Goal: Find contact information: Find contact information

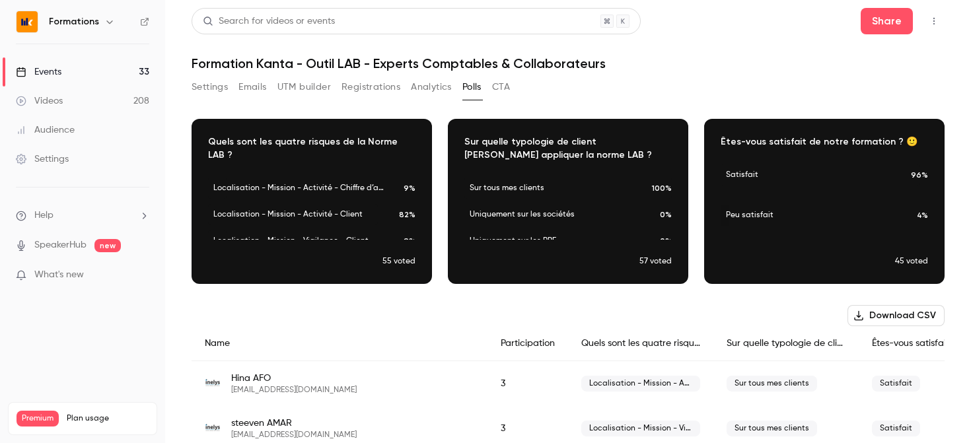
click at [911, 209] on div "Download image" at bounding box center [824, 202] width 239 height 164
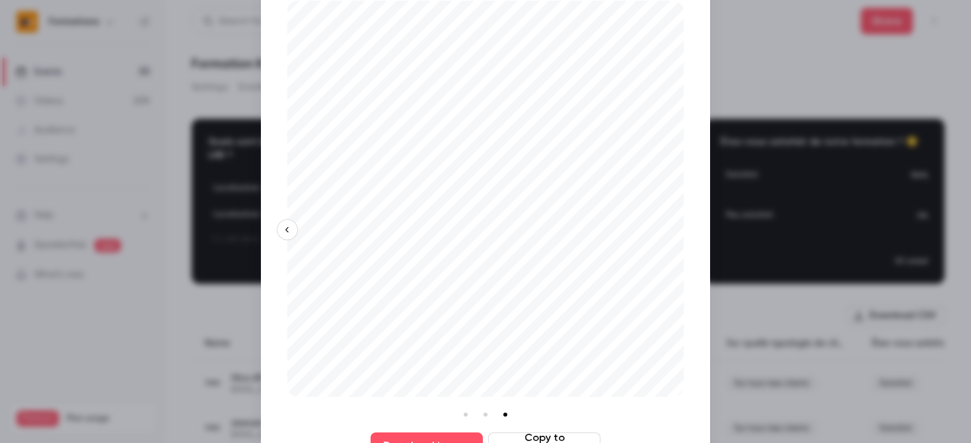
click at [867, 89] on div at bounding box center [485, 221] width 971 height 443
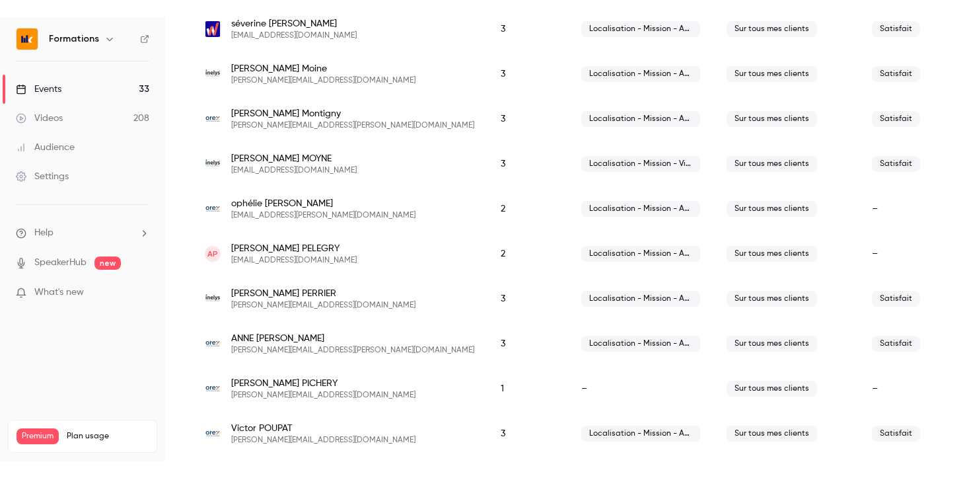
scroll to position [1911, 0]
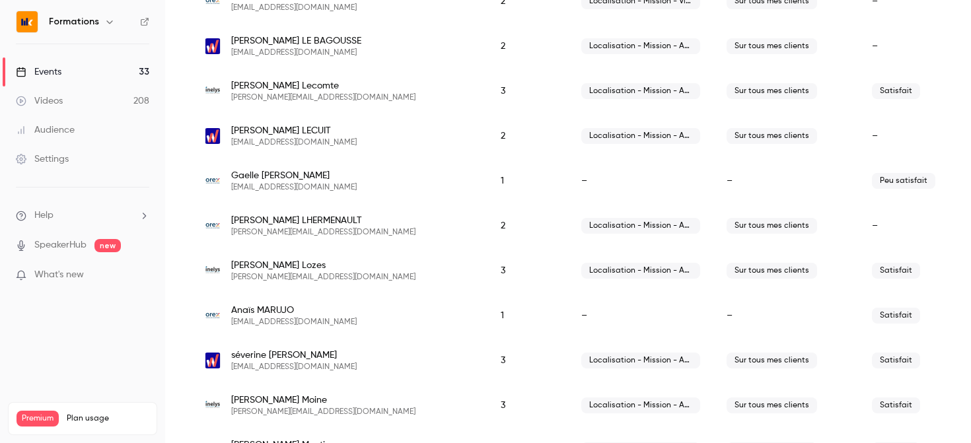
drag, startPoint x: 357, startPoint y: 184, endPoint x: 232, endPoint y: 186, distance: 124.9
click at [232, 186] on div "[PERSON_NAME] [EMAIL_ADDRESS][DOMAIN_NAME]" at bounding box center [340, 181] width 270 height 24
copy span "[EMAIL_ADDRESS][DOMAIN_NAME]"
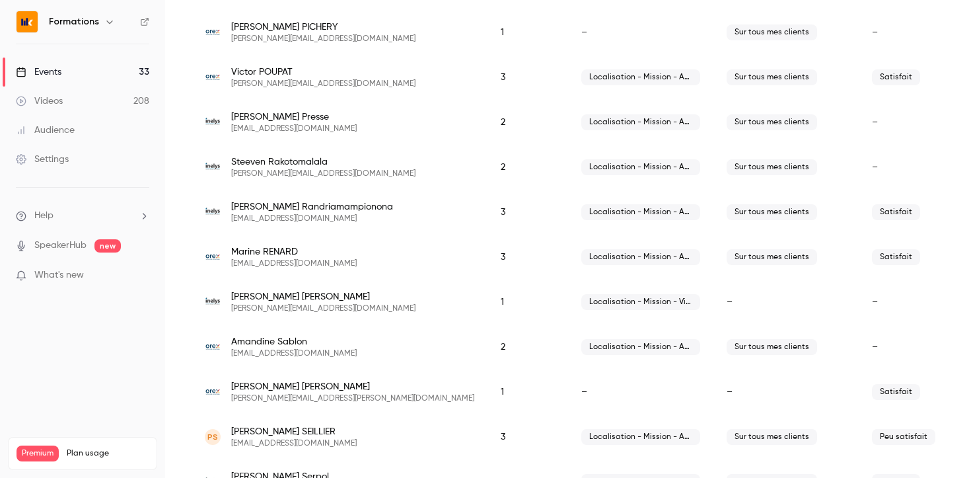
scroll to position [2788, 0]
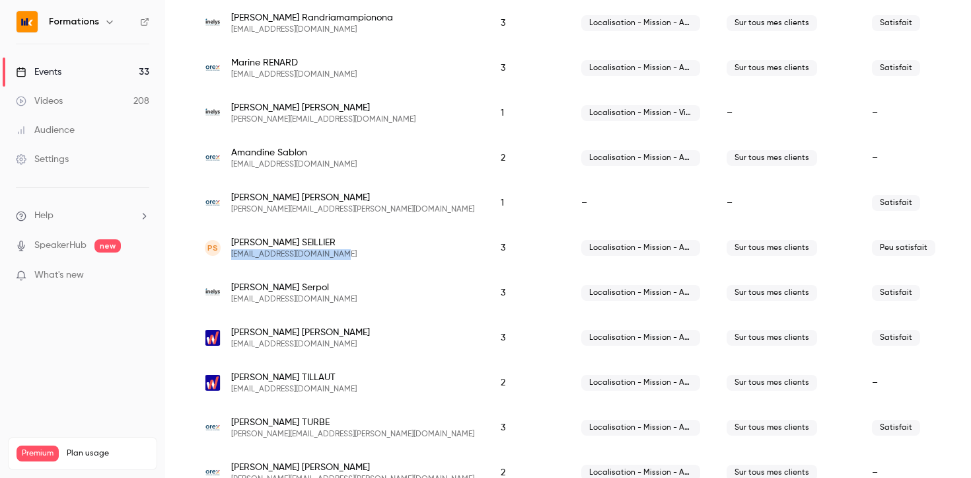
drag, startPoint x: 332, startPoint y: 256, endPoint x: 229, endPoint y: 256, distance: 102.4
click at [229, 256] on div "PS [PERSON_NAME] [EMAIL_ADDRESS][DOMAIN_NAME]" at bounding box center [340, 248] width 270 height 24
copy span "[EMAIL_ADDRESS][DOMAIN_NAME]"
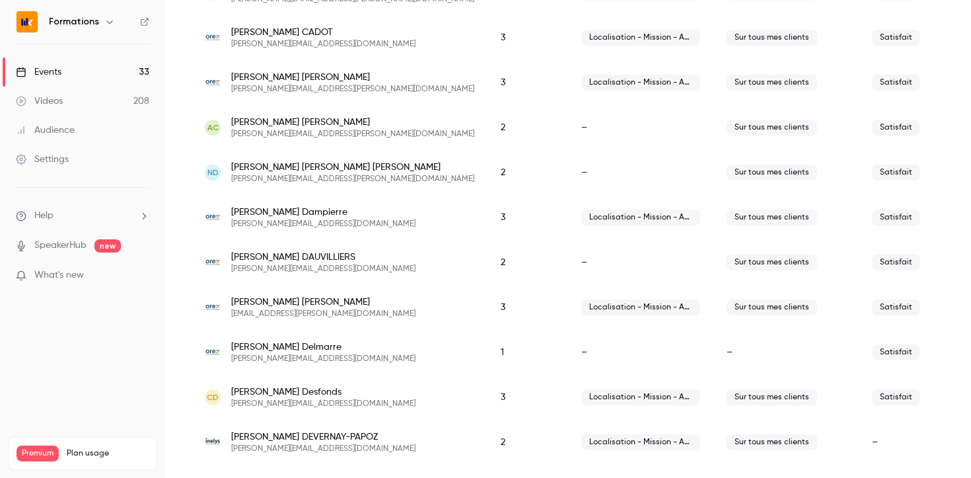
scroll to position [0, 0]
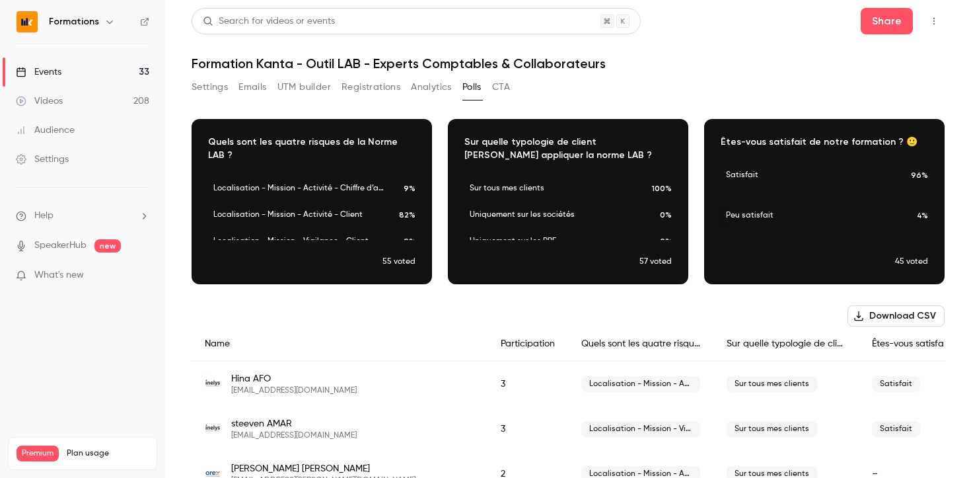
click at [71, 78] on link "Events 33" at bounding box center [82, 71] width 165 height 29
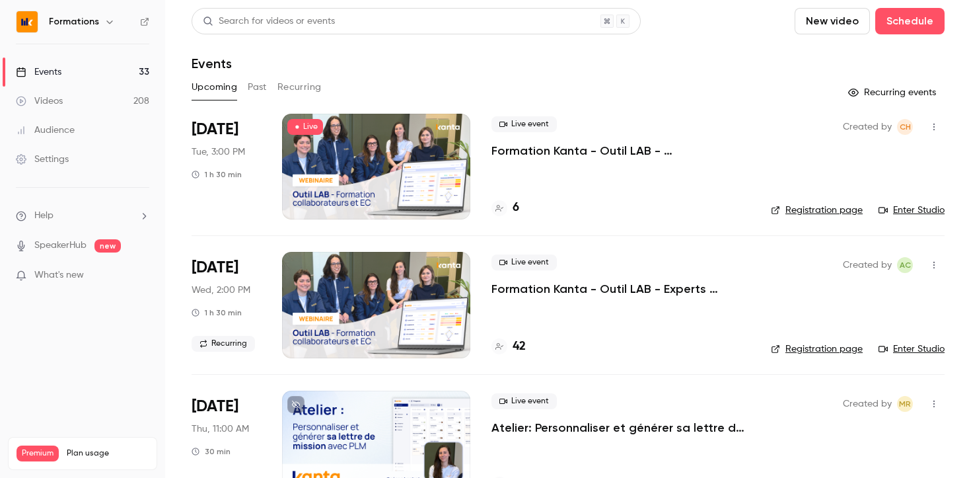
click at [260, 84] on button "Past" at bounding box center [257, 87] width 19 height 21
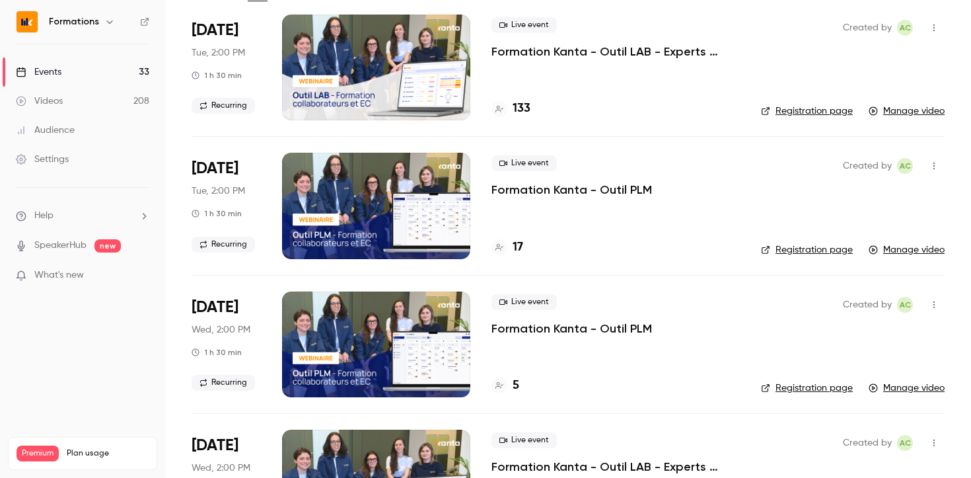
scroll to position [118, 0]
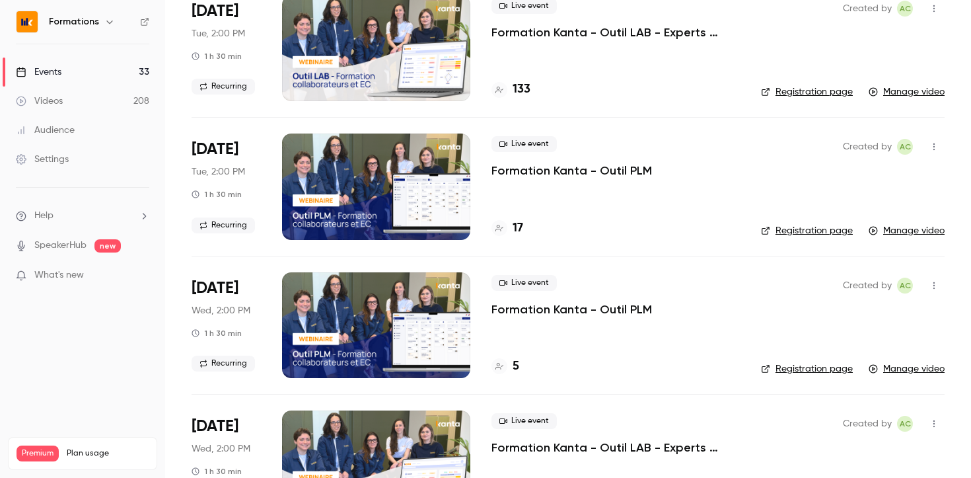
click at [537, 170] on p "Formation Kanta - Outil PLM" at bounding box center [572, 171] width 161 height 16
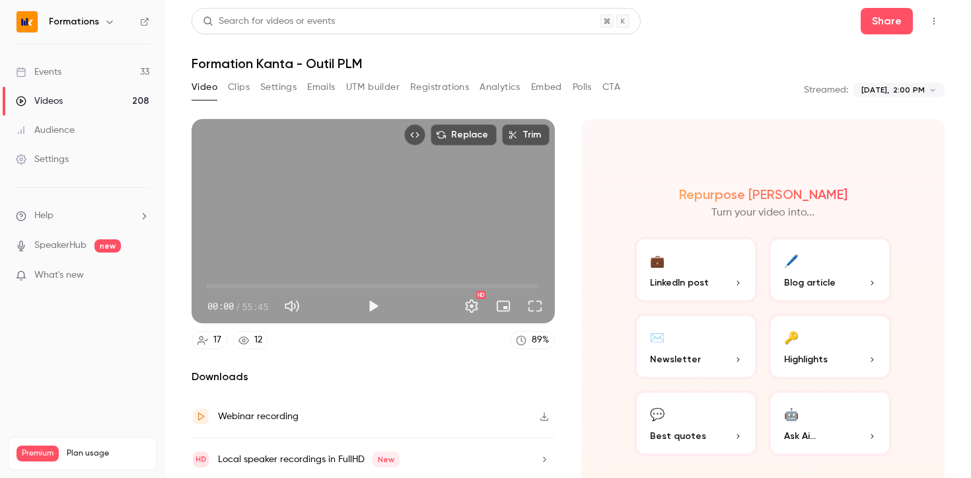
click at [582, 92] on button "Polls" at bounding box center [582, 87] width 19 height 21
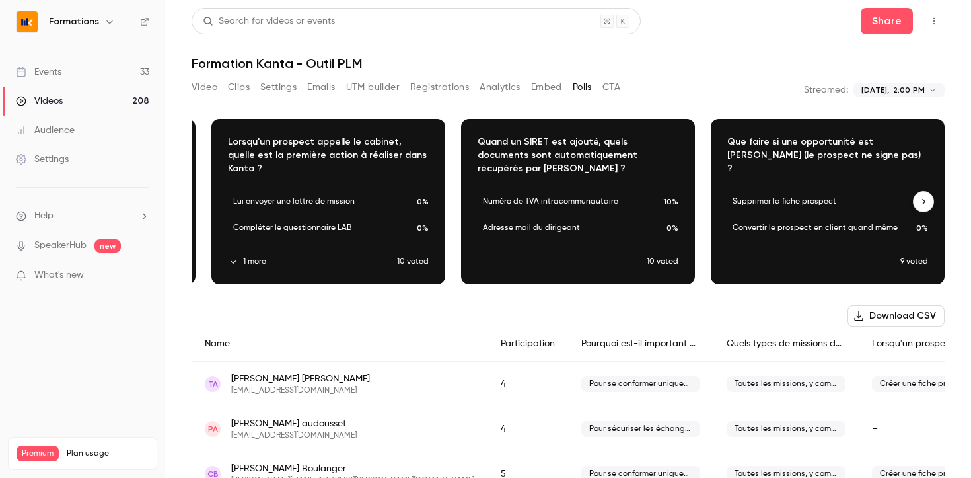
scroll to position [0, 490]
click at [66, 69] on link "Events 33" at bounding box center [82, 71] width 165 height 29
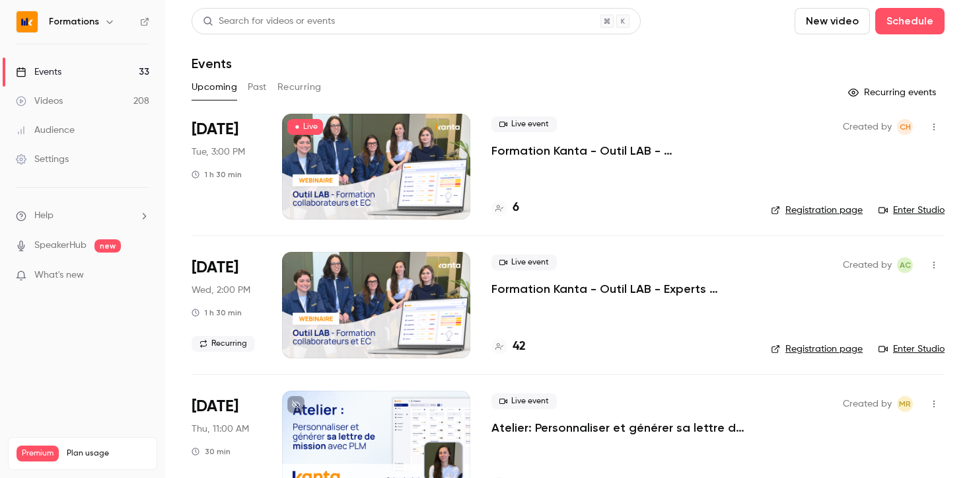
click at [256, 89] on button "Past" at bounding box center [257, 87] width 19 height 21
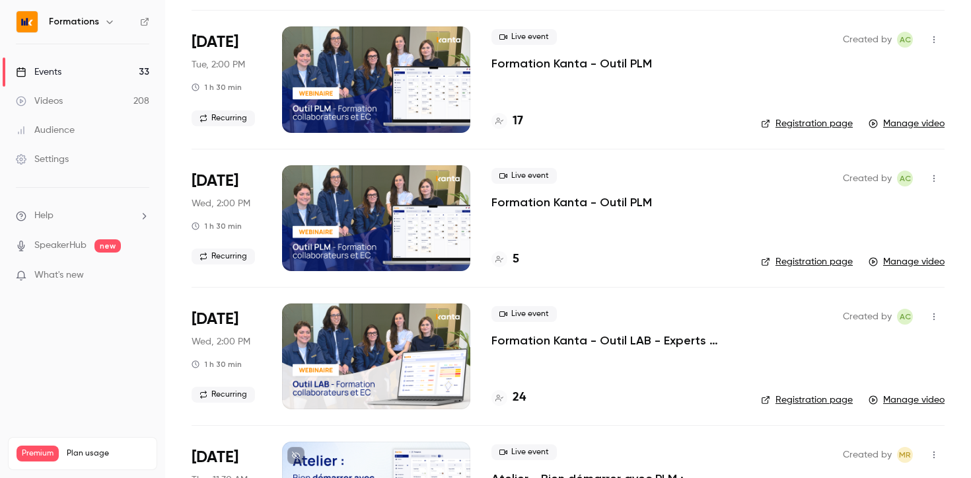
scroll to position [229, 0]
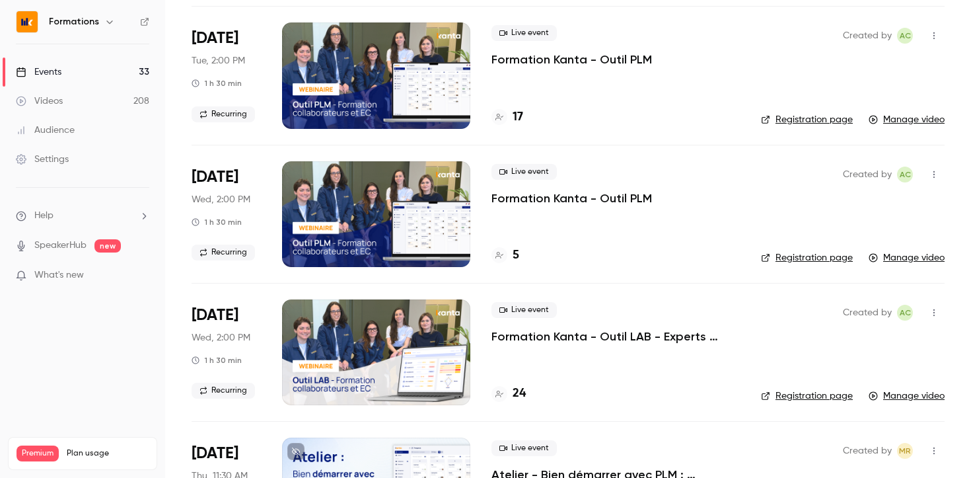
click at [588, 340] on p "Formation Kanta - Outil LAB - Experts Comptables & Collaborateurs" at bounding box center [616, 336] width 248 height 16
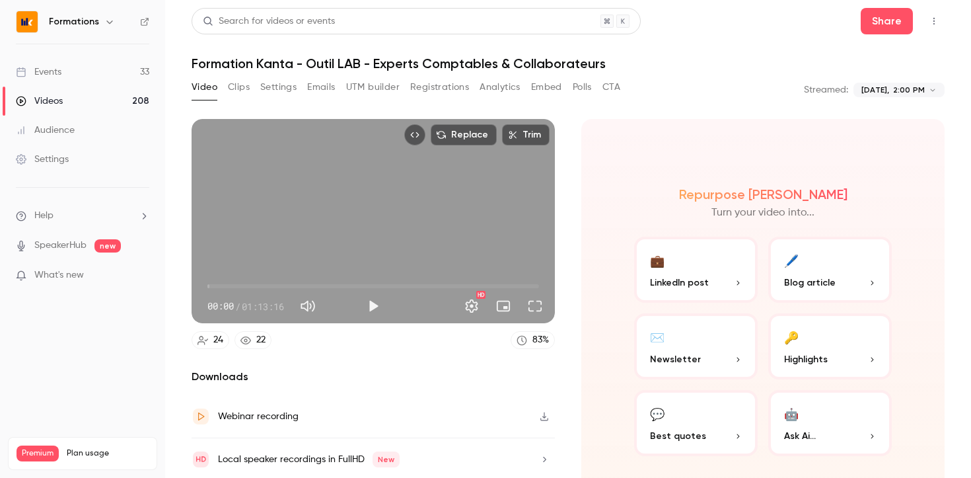
click at [586, 90] on button "Polls" at bounding box center [582, 87] width 19 height 21
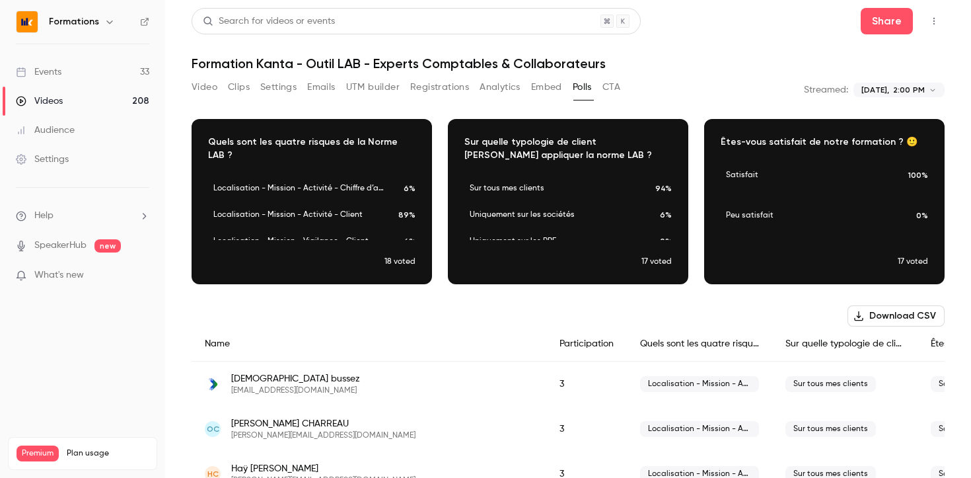
click at [82, 79] on link "Events 33" at bounding box center [82, 71] width 165 height 29
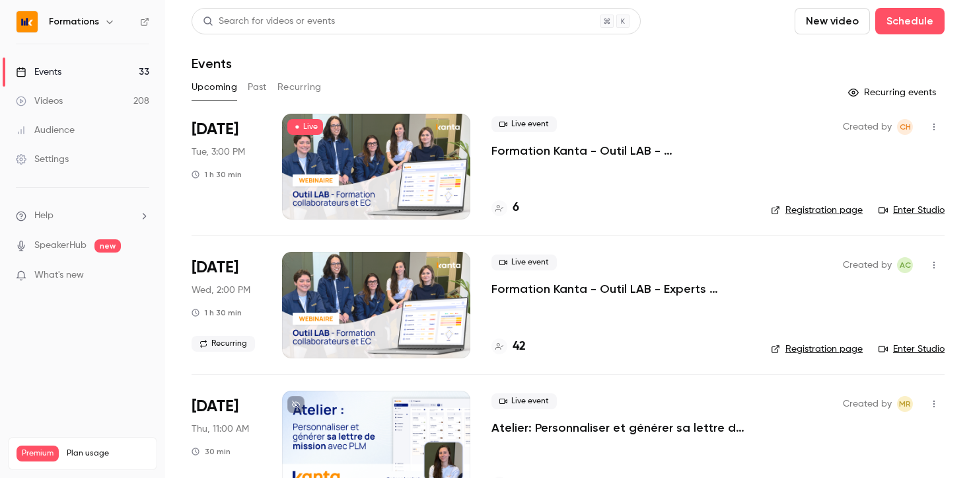
click at [78, 71] on link "Events 33" at bounding box center [82, 71] width 165 height 29
click at [259, 87] on button "Past" at bounding box center [257, 87] width 19 height 21
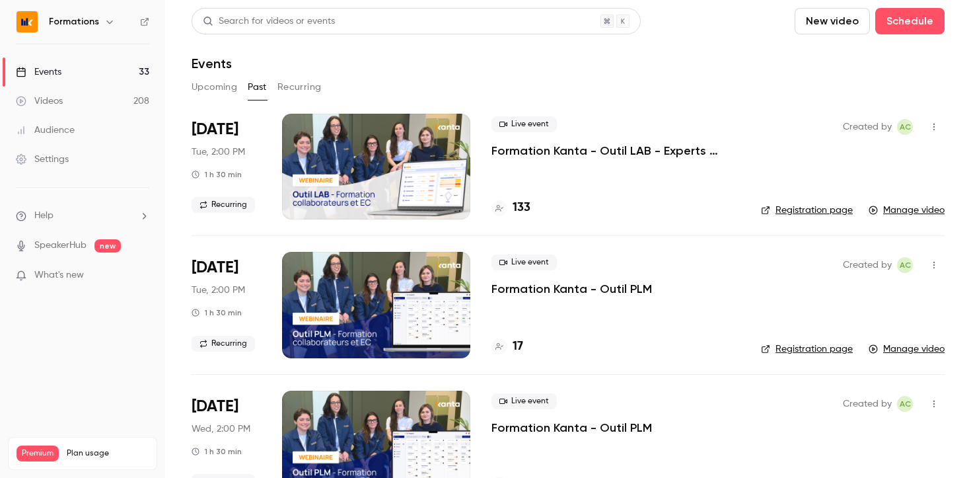
click at [595, 153] on p "Formation Kanta - Outil LAB - Experts Comptables & Collaborateurs" at bounding box center [616, 151] width 248 height 16
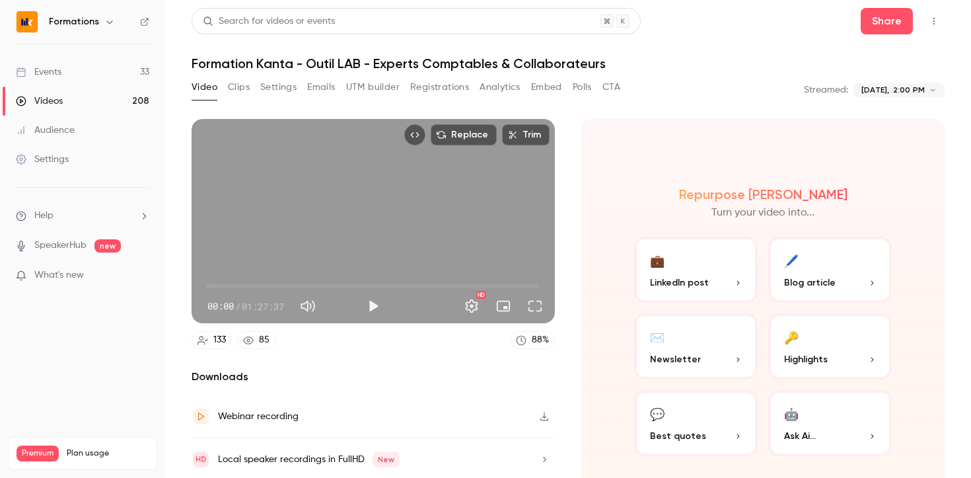
click at [620, 95] on button "CTA" at bounding box center [612, 87] width 18 height 21
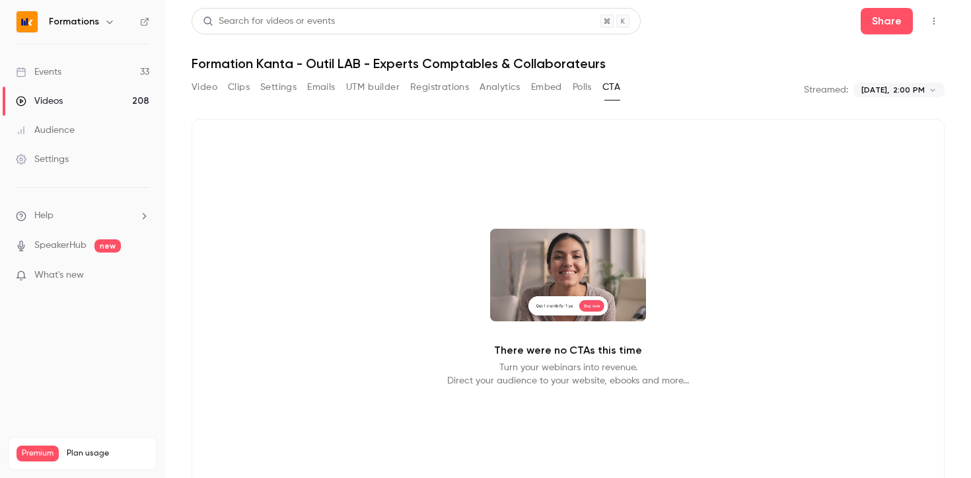
click at [578, 87] on button "Polls" at bounding box center [582, 87] width 19 height 21
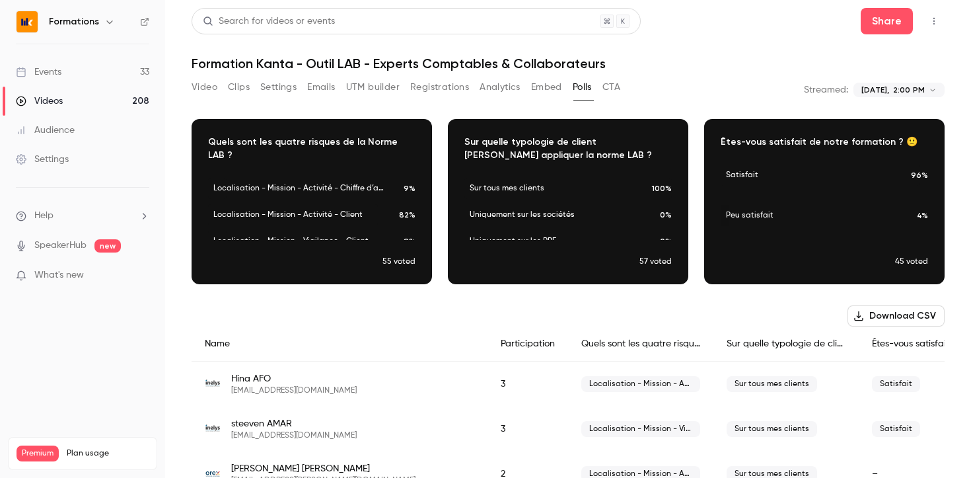
click at [57, 75] on div "Events" at bounding box center [39, 71] width 46 height 13
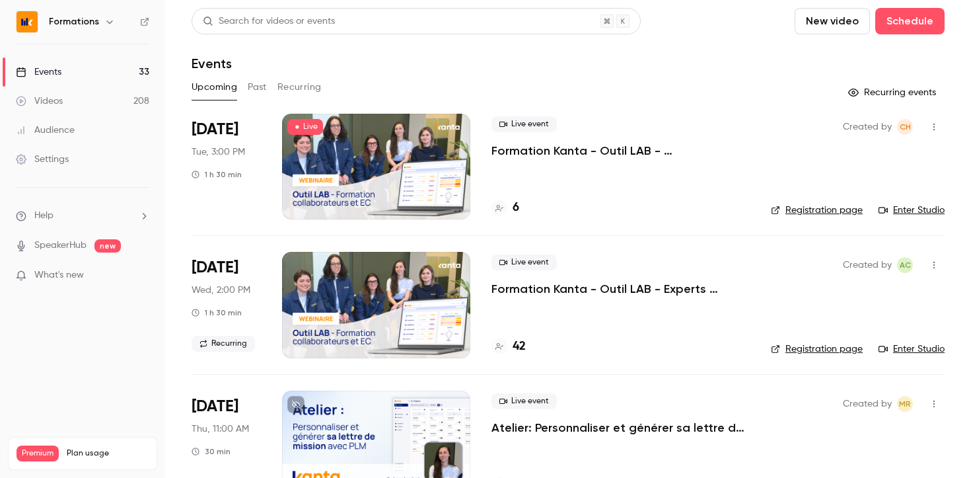
click at [256, 82] on button "Past" at bounding box center [257, 87] width 19 height 21
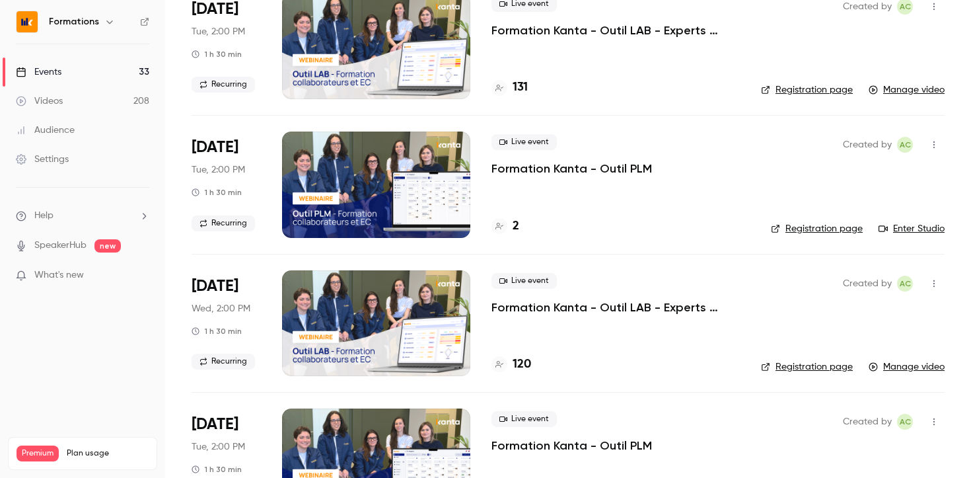
scroll to position [956, 0]
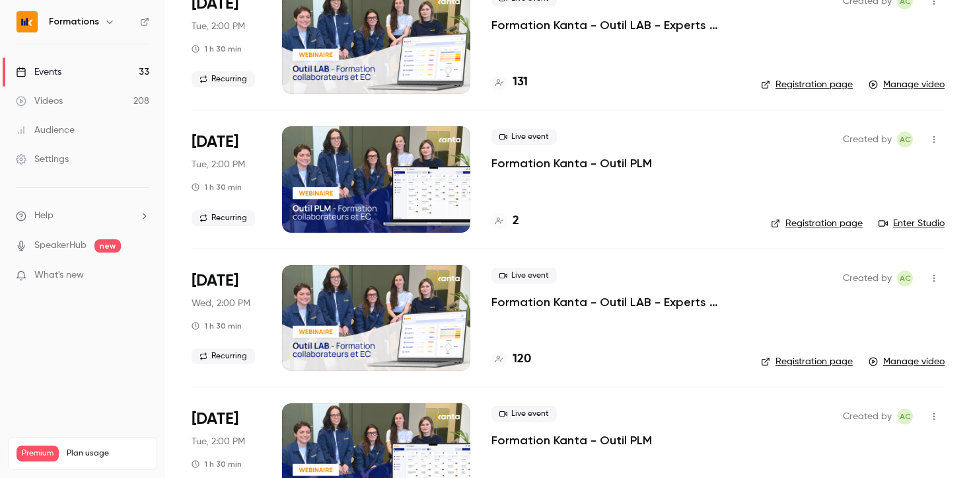
click at [570, 301] on p "Formation Kanta - Outil LAB - Experts Comptables & Collaborateurs" at bounding box center [616, 302] width 248 height 16
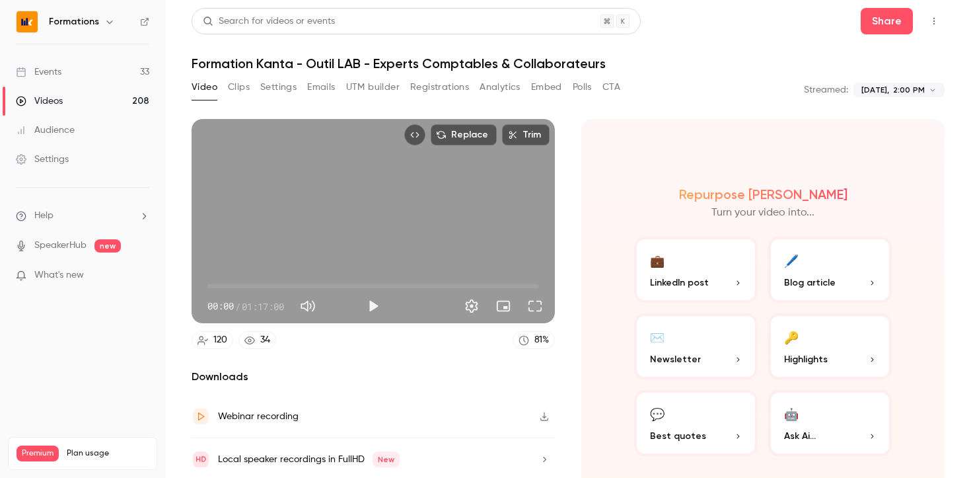
click at [607, 89] on button "CTA" at bounding box center [612, 87] width 18 height 21
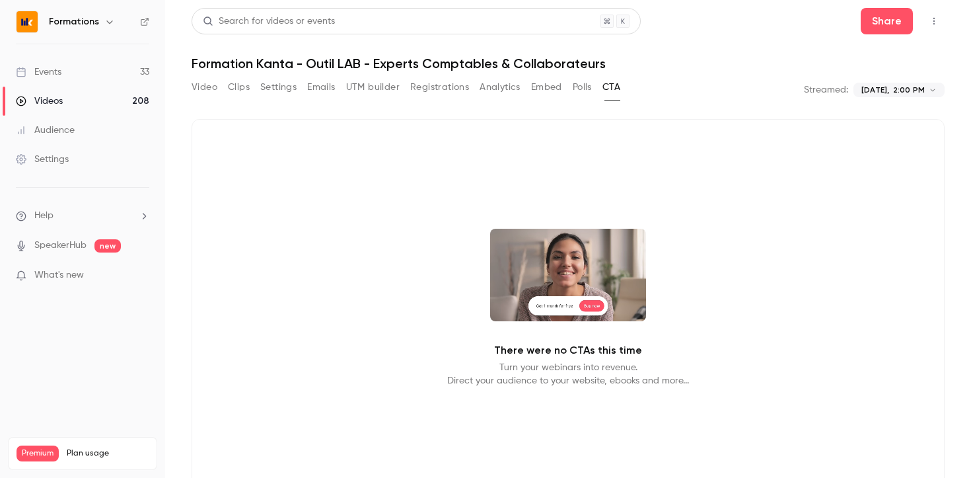
click at [580, 91] on button "Polls" at bounding box center [582, 87] width 19 height 21
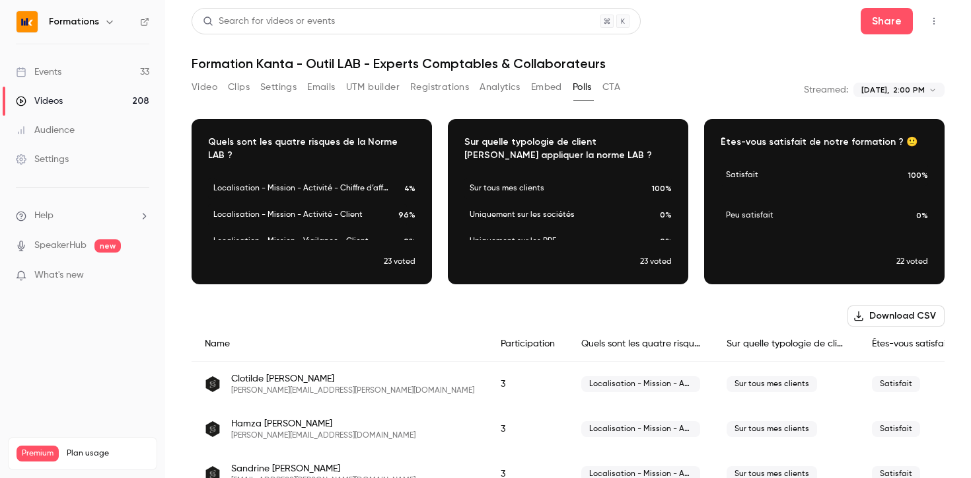
click at [78, 66] on link "Events 33" at bounding box center [82, 71] width 165 height 29
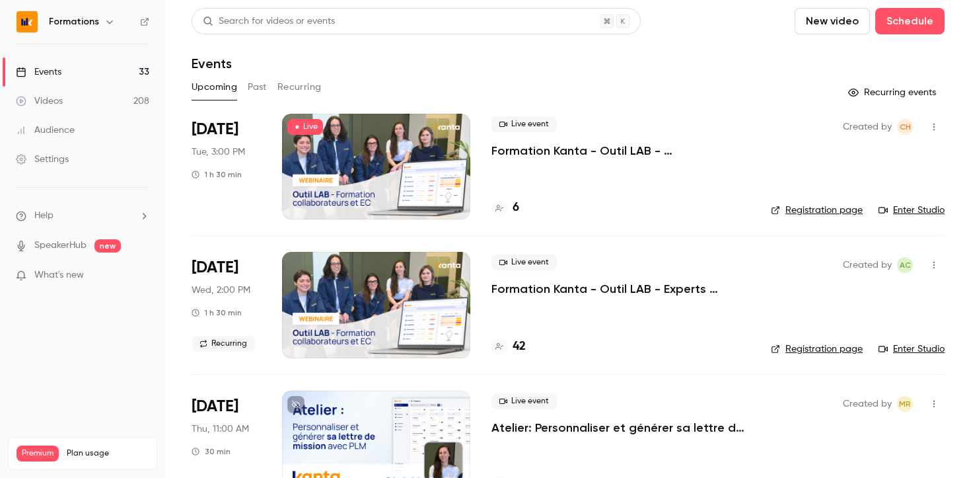
click at [256, 81] on button "Past" at bounding box center [257, 87] width 19 height 21
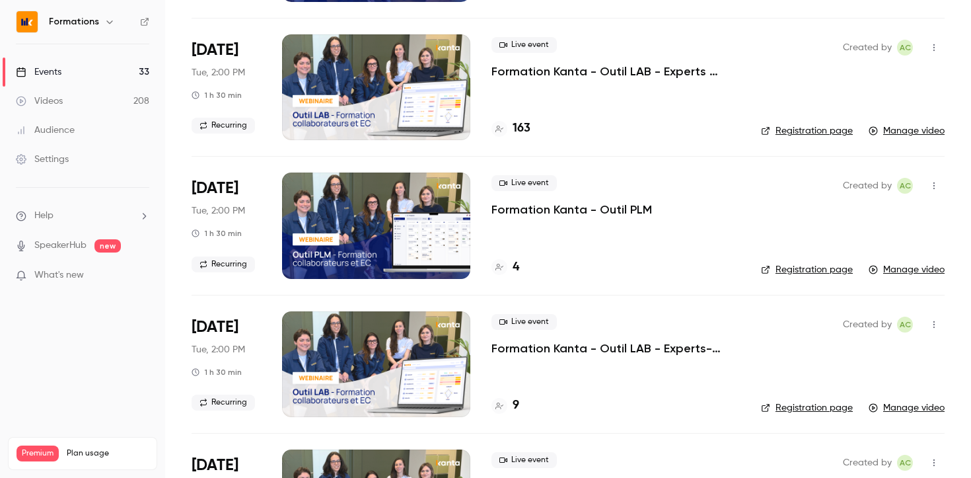
scroll to position [1464, 0]
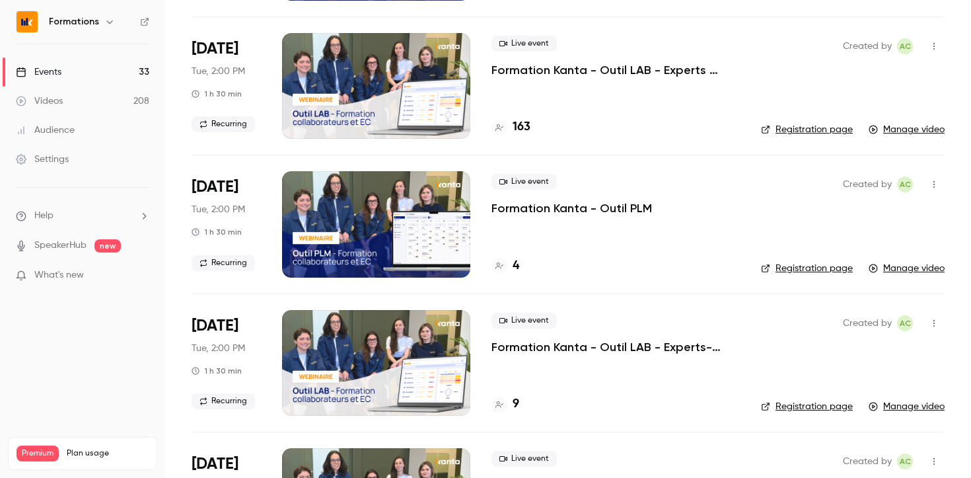
click at [566, 348] on p "Formation Kanta - Outil LAB - Experts-comptables et collaborateurs" at bounding box center [616, 347] width 248 height 16
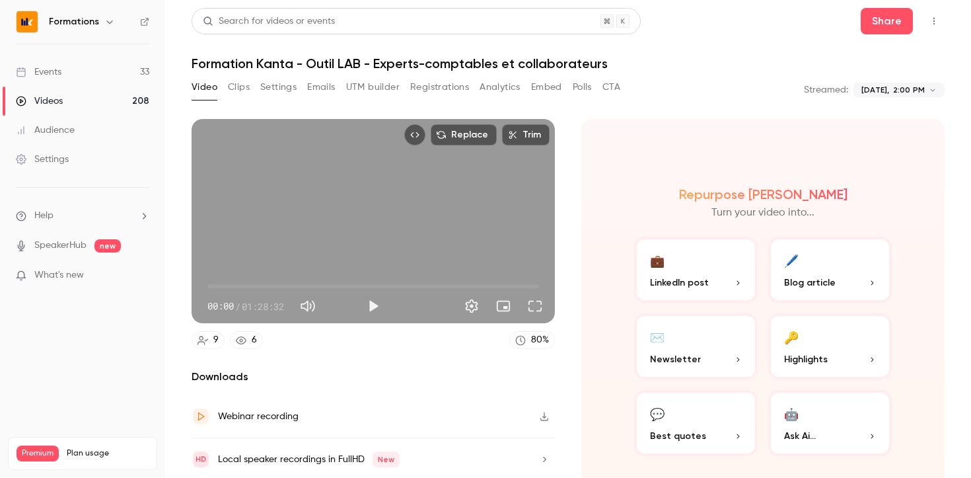
click at [615, 89] on button "CTA" at bounding box center [612, 87] width 18 height 21
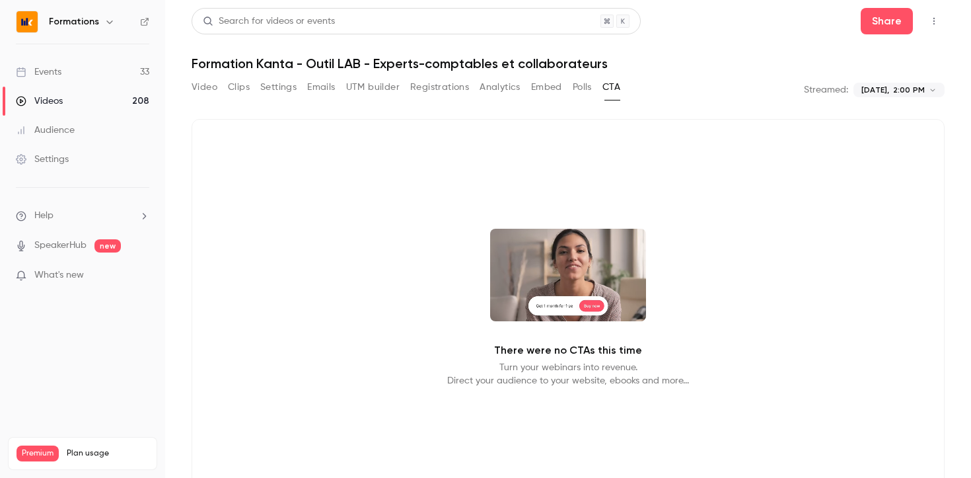
click at [588, 87] on button "Polls" at bounding box center [582, 87] width 19 height 21
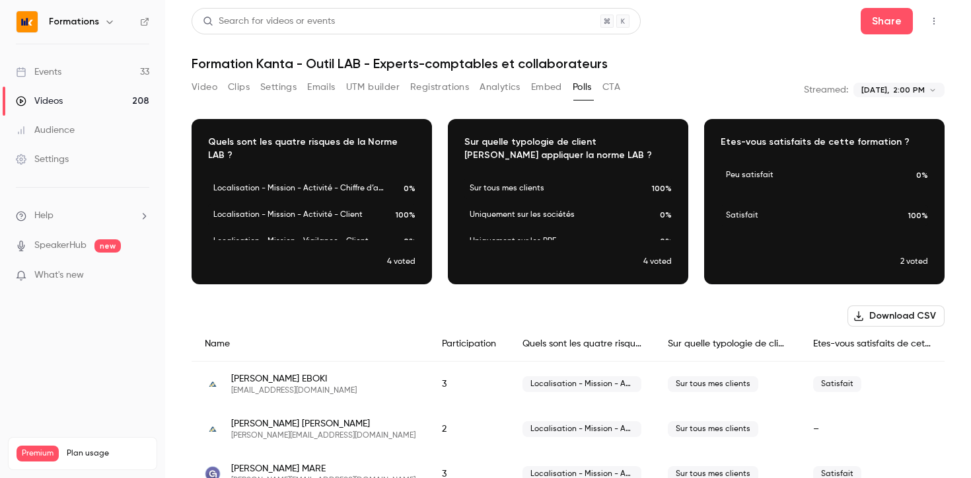
click at [96, 96] on link "Videos 208" at bounding box center [82, 101] width 165 height 29
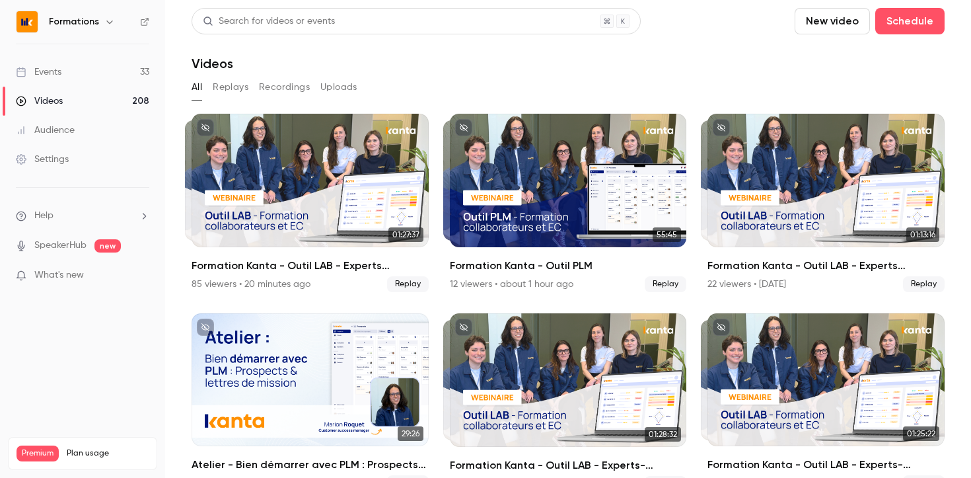
click at [85, 71] on link "Events 33" at bounding box center [82, 71] width 165 height 29
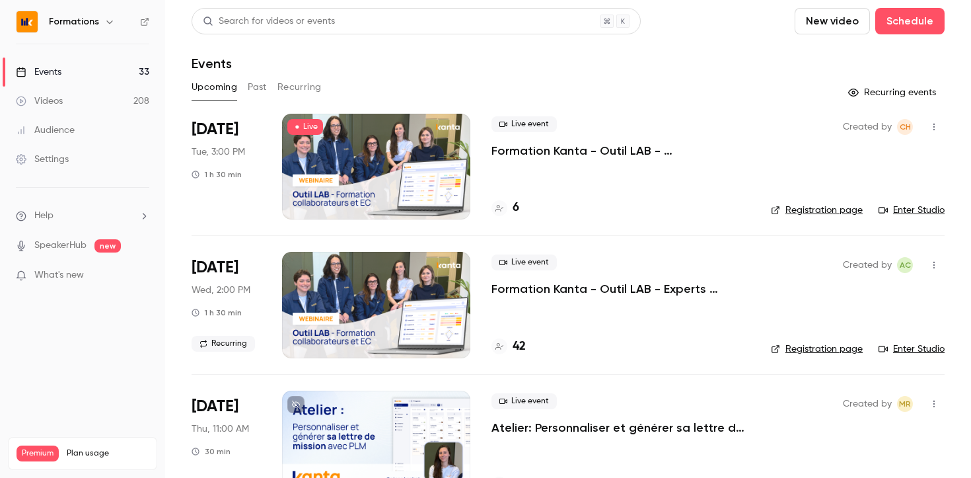
click at [261, 88] on button "Past" at bounding box center [257, 87] width 19 height 21
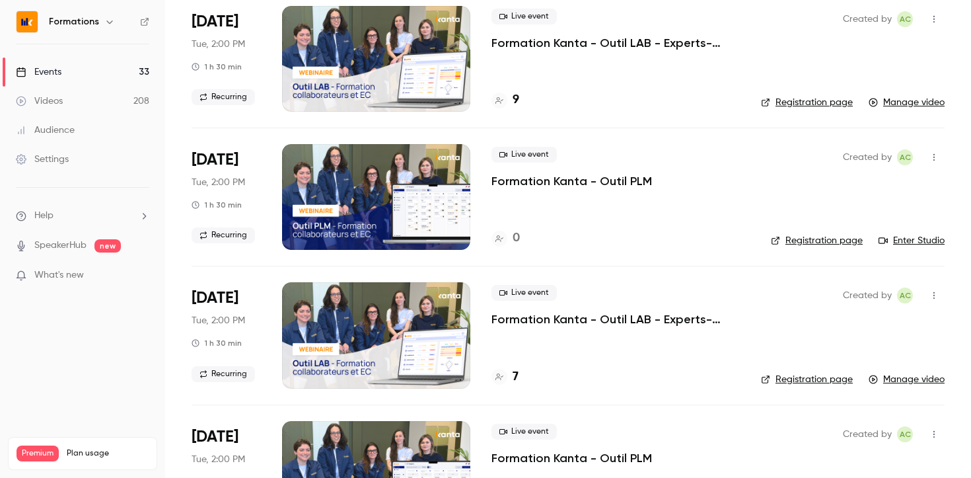
scroll to position [1811, 0]
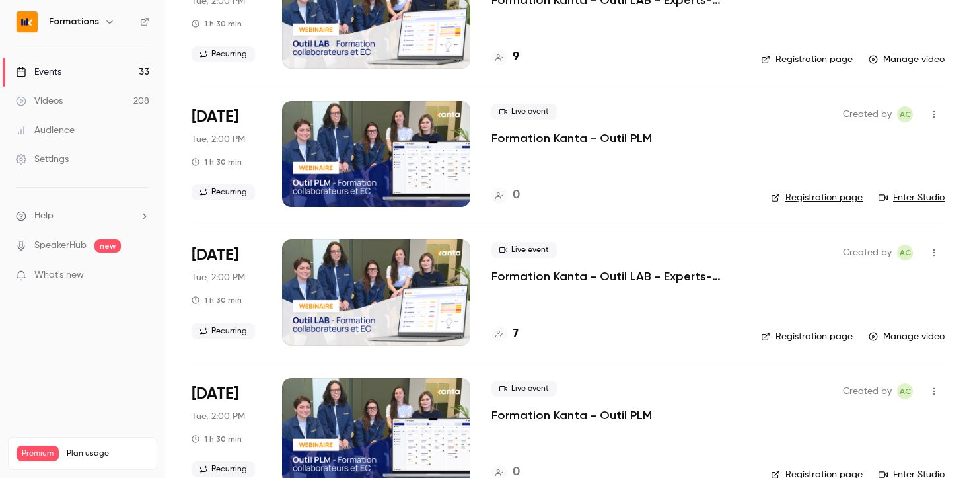
click at [551, 278] on p "Formation Kanta - Outil LAB - Experts-comptables et collaborateurs" at bounding box center [616, 276] width 248 height 16
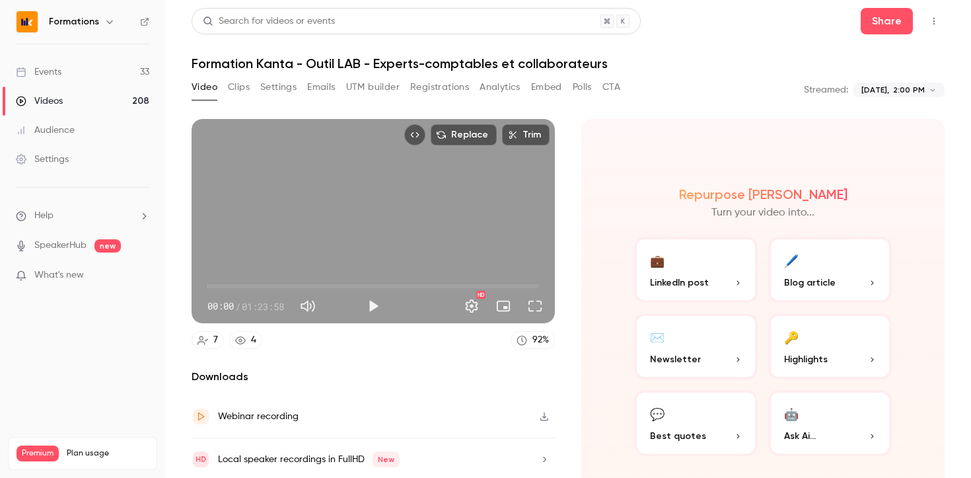
click at [588, 93] on button "Polls" at bounding box center [582, 87] width 19 height 21
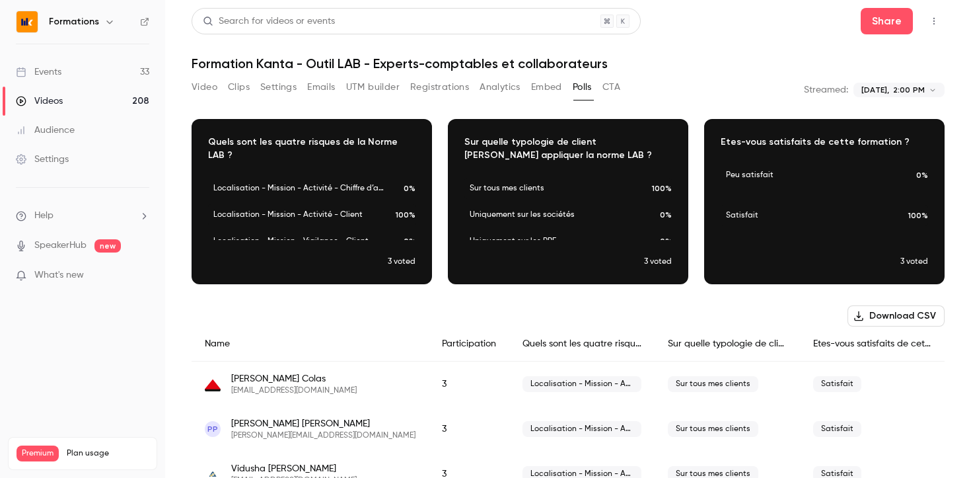
click at [89, 71] on link "Events 33" at bounding box center [82, 71] width 165 height 29
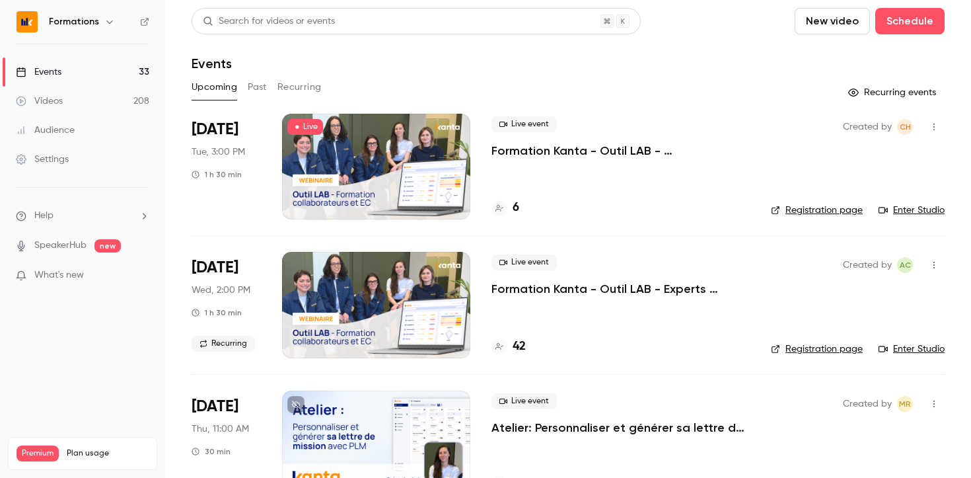
click at [262, 91] on button "Past" at bounding box center [257, 87] width 19 height 21
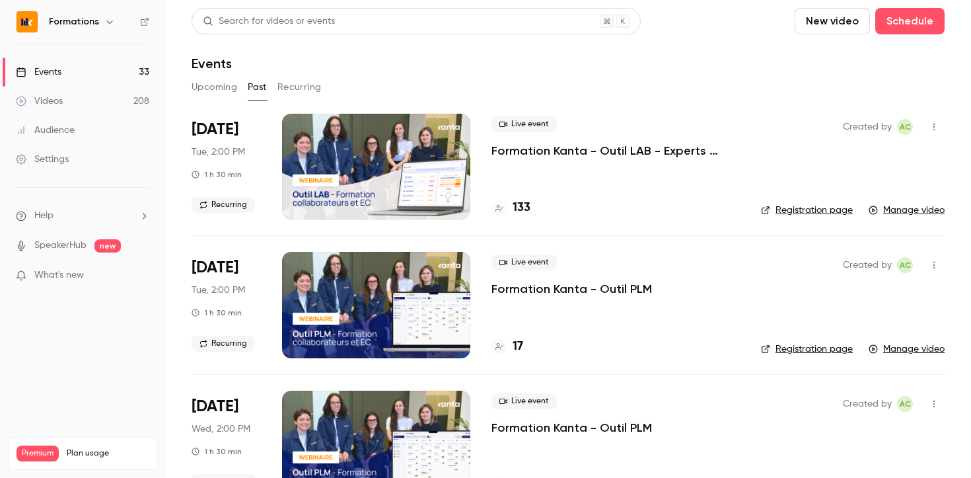
click at [567, 150] on p "Formation Kanta - Outil LAB - Experts Comptables & Collaborateurs" at bounding box center [616, 151] width 248 height 16
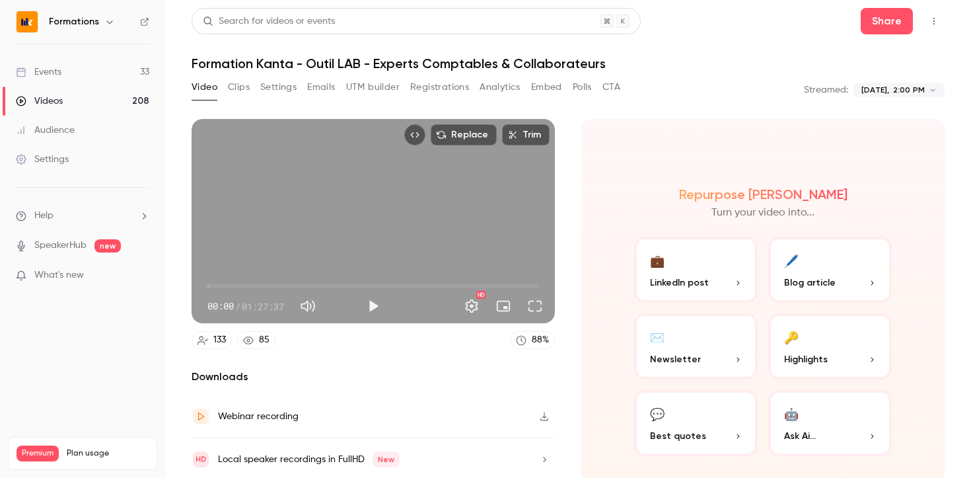
click at [586, 89] on button "Polls" at bounding box center [582, 87] width 19 height 21
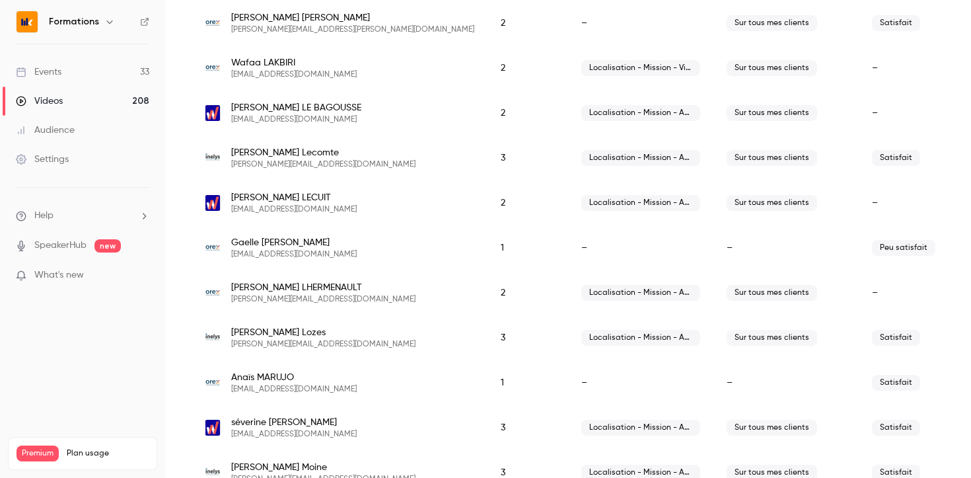
scroll to position [1850, 0]
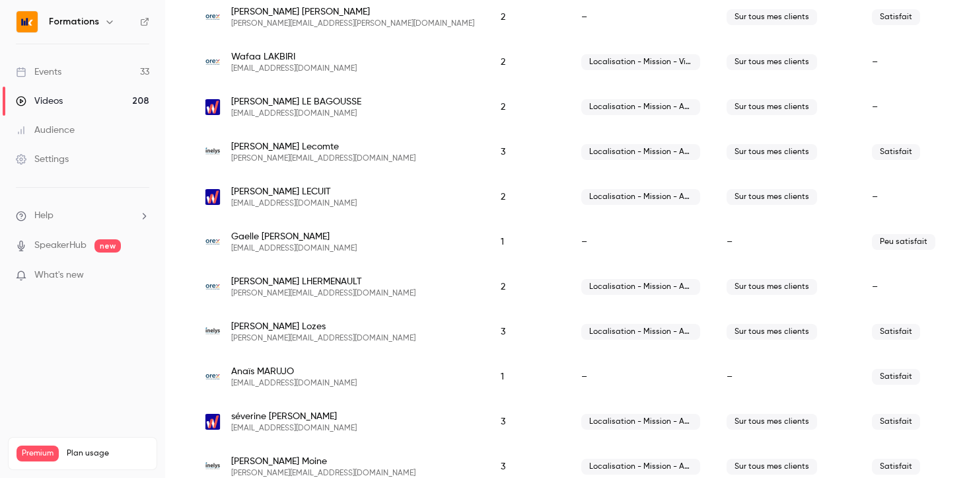
drag, startPoint x: 358, startPoint y: 251, endPoint x: 231, endPoint y: 250, distance: 126.9
click at [231, 250] on div "[PERSON_NAME] [EMAIL_ADDRESS][DOMAIN_NAME]" at bounding box center [340, 242] width 270 height 24
copy span "[EMAIL_ADDRESS][DOMAIN_NAME]"
